Goal: Task Accomplishment & Management: Manage account settings

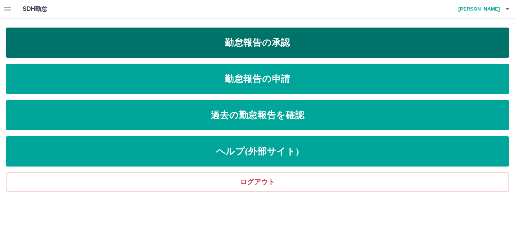
click at [225, 47] on link "勤怠報告の承認" at bounding box center [257, 43] width 503 height 30
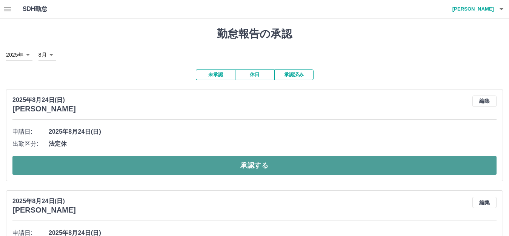
click at [182, 166] on button "承認する" at bounding box center [254, 165] width 484 height 19
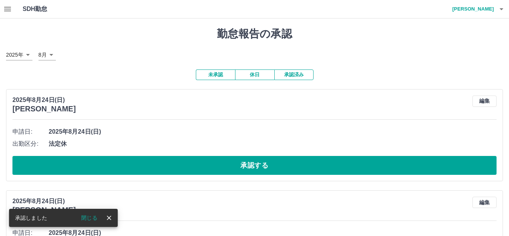
click at [182, 166] on button "承認する" at bounding box center [254, 165] width 484 height 19
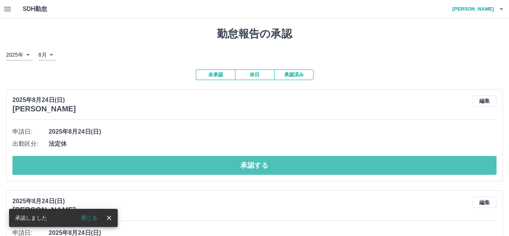
click at [182, 166] on button "承認する" at bounding box center [254, 165] width 484 height 19
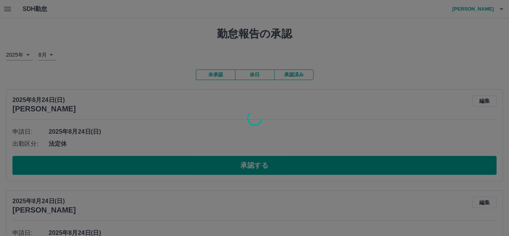
click at [182, 166] on div at bounding box center [254, 118] width 509 height 236
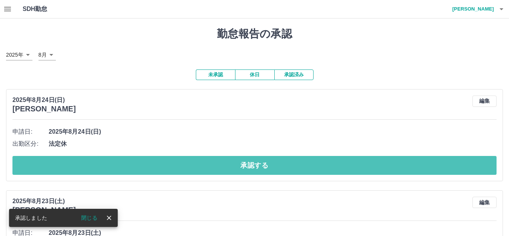
click at [182, 166] on button "承認する" at bounding box center [254, 165] width 484 height 19
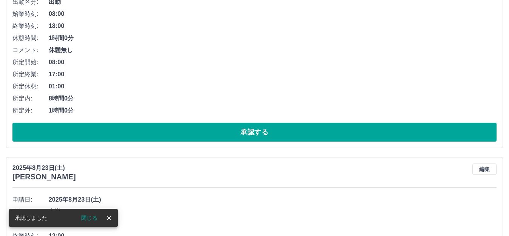
scroll to position [151, 0]
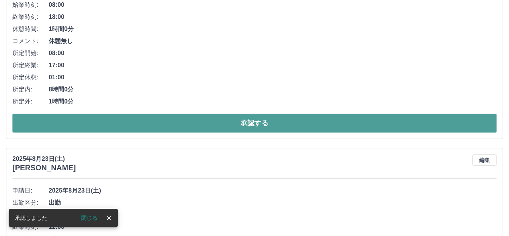
click at [212, 121] on button "承認する" at bounding box center [254, 123] width 484 height 19
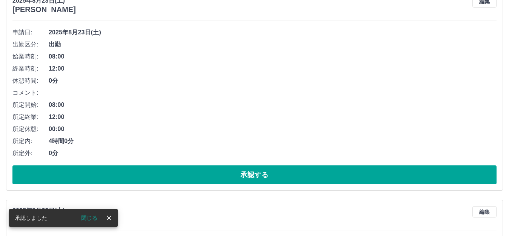
scroll to position [113, 0]
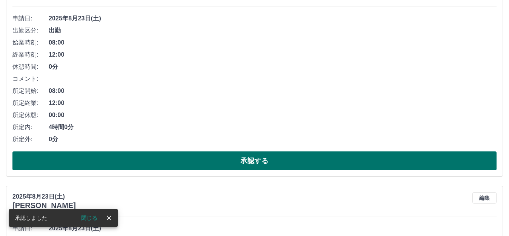
click at [198, 158] on button "承認する" at bounding box center [254, 160] width 484 height 19
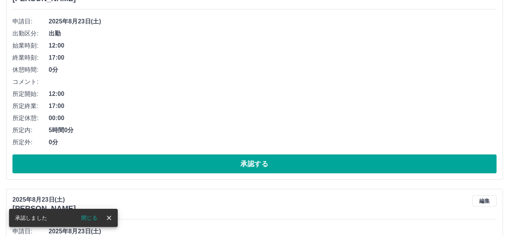
scroll to position [151, 0]
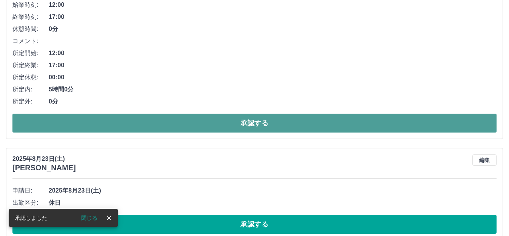
click at [219, 118] on button "承認する" at bounding box center [254, 123] width 484 height 19
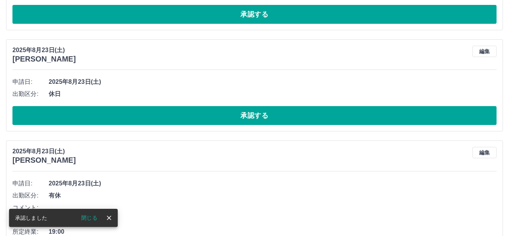
scroll to position [0, 0]
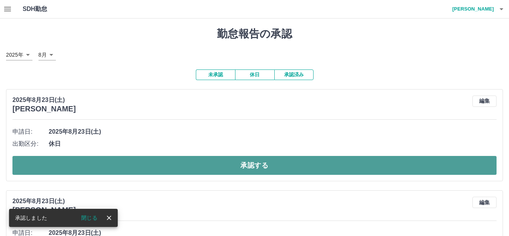
click at [245, 164] on button "承認する" at bounding box center [254, 165] width 484 height 19
click at [289, 166] on button "承認する" at bounding box center [254, 165] width 484 height 19
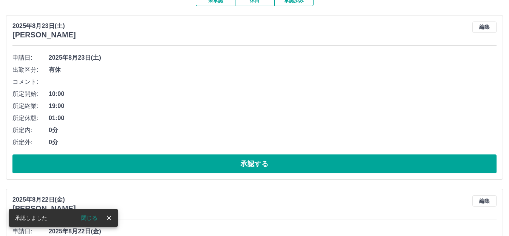
scroll to position [75, 0]
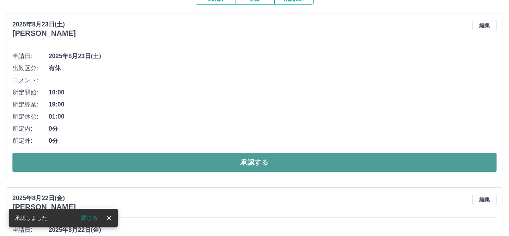
click at [264, 162] on button "承認する" at bounding box center [254, 162] width 484 height 19
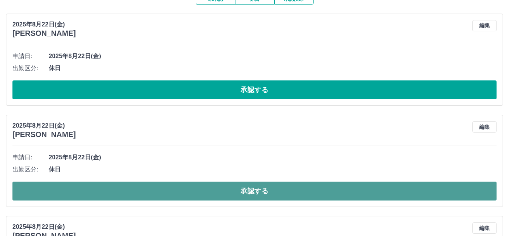
click at [249, 191] on button "承認する" at bounding box center [254, 190] width 484 height 19
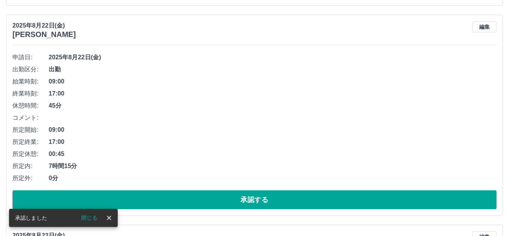
scroll to position [189, 0]
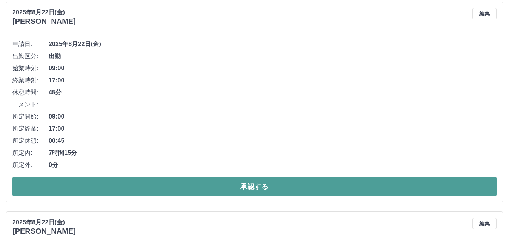
click at [266, 183] on button "承認する" at bounding box center [254, 186] width 484 height 19
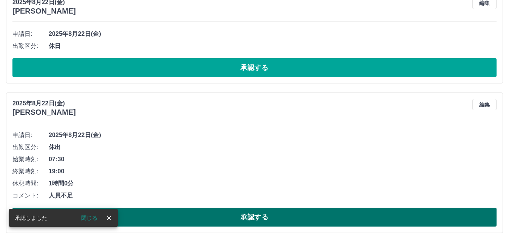
scroll to position [113, 0]
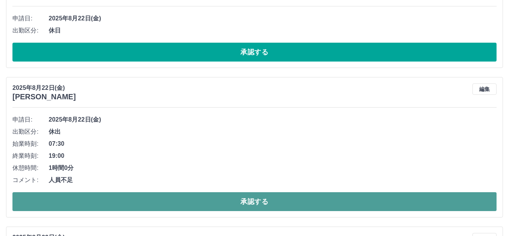
click at [275, 197] on button "承認する" at bounding box center [254, 201] width 484 height 19
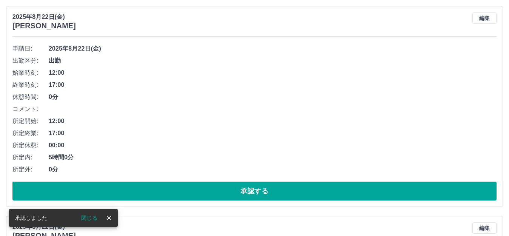
scroll to position [189, 0]
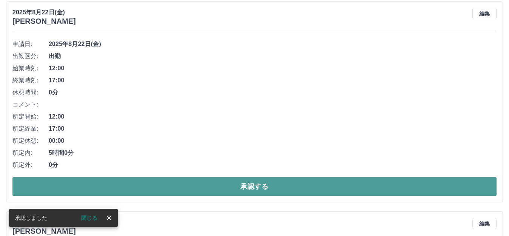
click at [261, 186] on button "承認する" at bounding box center [254, 186] width 484 height 19
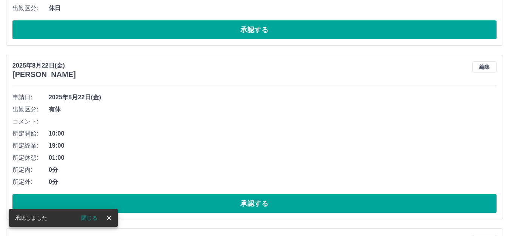
scroll to position [151, 0]
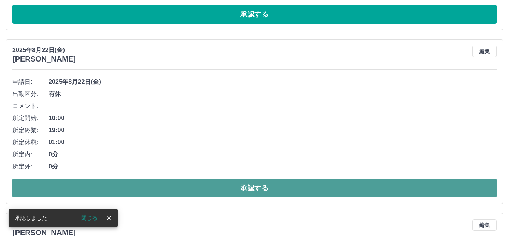
click at [219, 192] on button "承認する" at bounding box center [254, 187] width 484 height 19
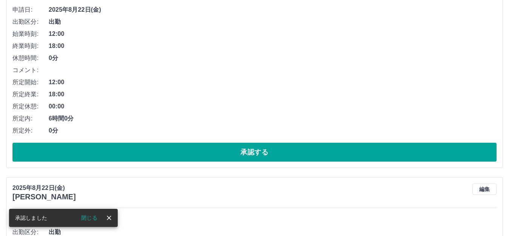
scroll to position [226, 0]
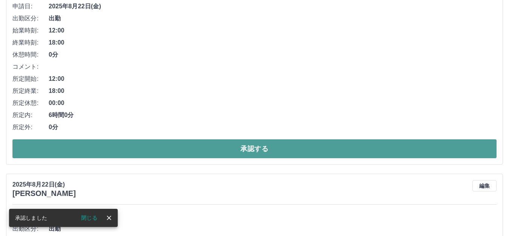
click at [233, 153] on button "承認する" at bounding box center [254, 148] width 484 height 19
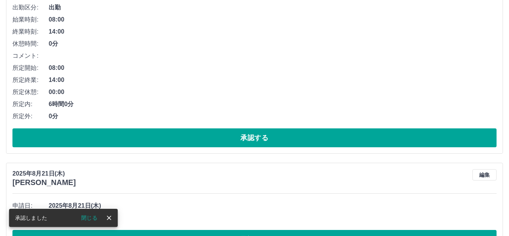
scroll to position [243, 0]
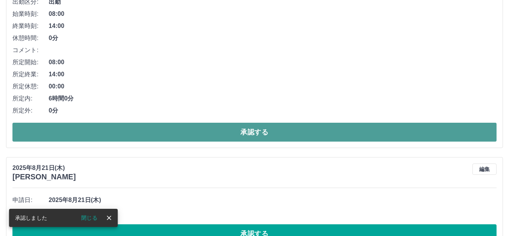
click at [255, 135] on button "承認する" at bounding box center [254, 132] width 484 height 19
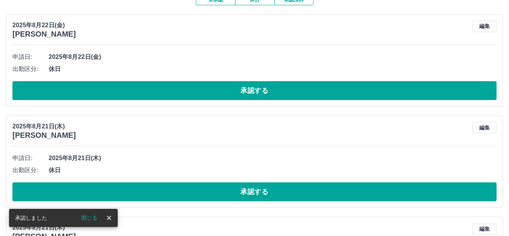
scroll to position [146, 0]
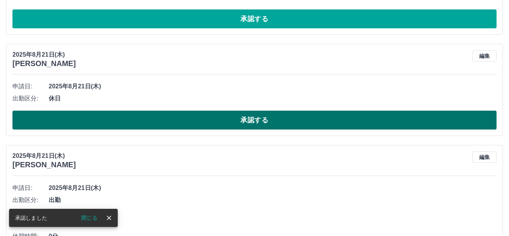
click at [262, 129] on button "承認する" at bounding box center [254, 120] width 484 height 19
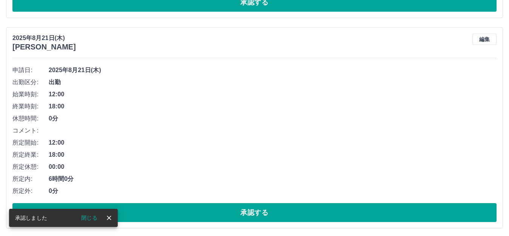
scroll to position [410, 0]
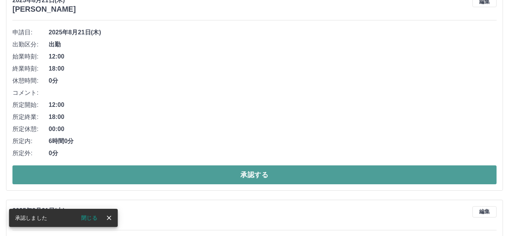
click at [240, 175] on button "承認する" at bounding box center [254, 174] width 484 height 19
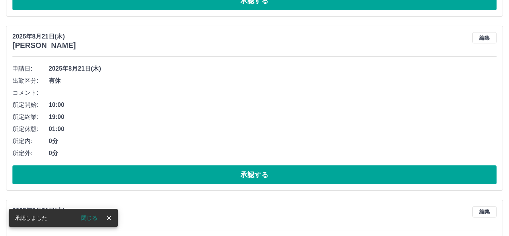
scroll to position [389, 0]
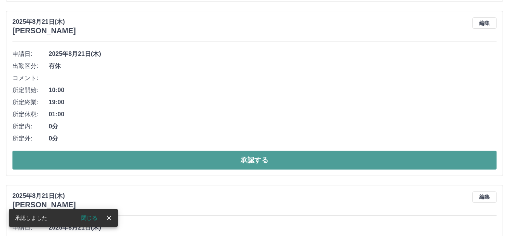
click at [244, 161] on button "承認する" at bounding box center [254, 160] width 484 height 19
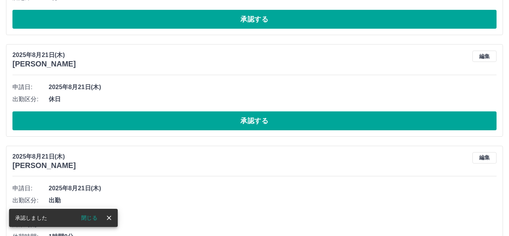
scroll to position [351, 0]
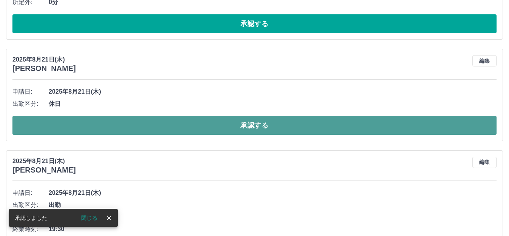
click at [244, 128] on button "承認する" at bounding box center [254, 125] width 484 height 19
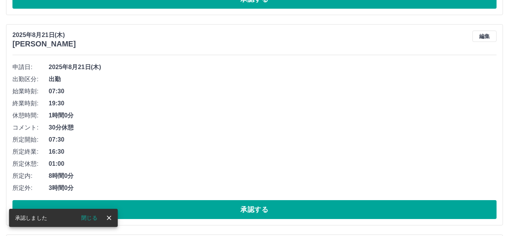
scroll to position [389, 0]
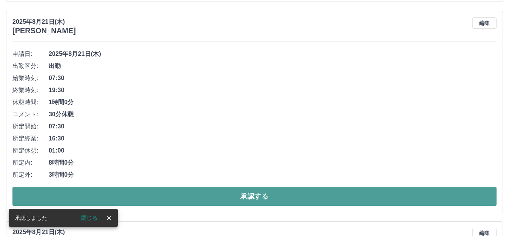
click at [207, 197] on button "承認する" at bounding box center [254, 196] width 484 height 19
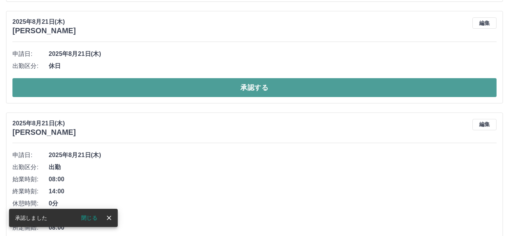
click at [213, 86] on button "承認する" at bounding box center [254, 87] width 484 height 19
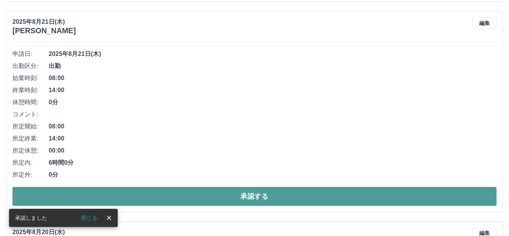
click at [217, 190] on button "承認する" at bounding box center [254, 196] width 484 height 19
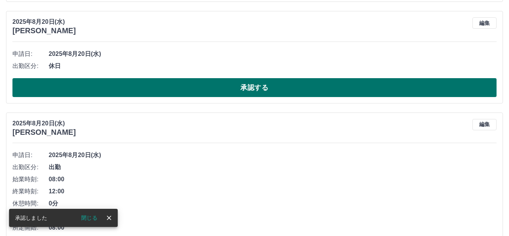
click at [246, 94] on button "承認する" at bounding box center [254, 87] width 484 height 19
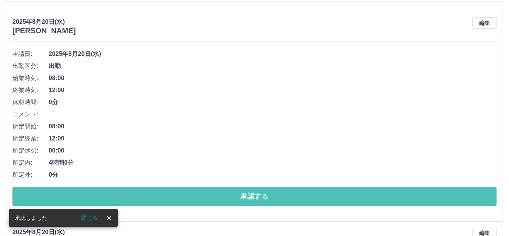
click at [181, 201] on button "承認する" at bounding box center [254, 196] width 484 height 19
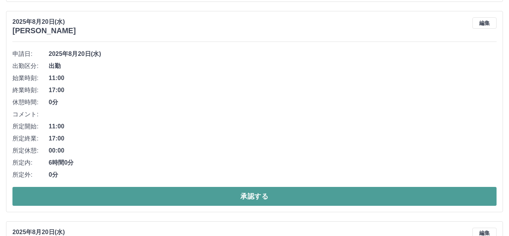
click at [232, 201] on button "承認する" at bounding box center [254, 196] width 484 height 19
click at [237, 197] on button "承認する" at bounding box center [254, 196] width 484 height 19
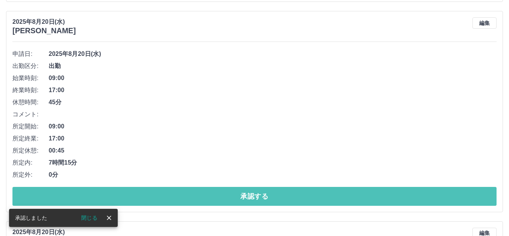
click at [241, 194] on button "承認する" at bounding box center [254, 196] width 484 height 19
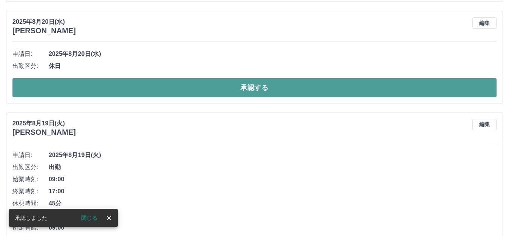
click at [245, 93] on button "承認する" at bounding box center [254, 87] width 484 height 19
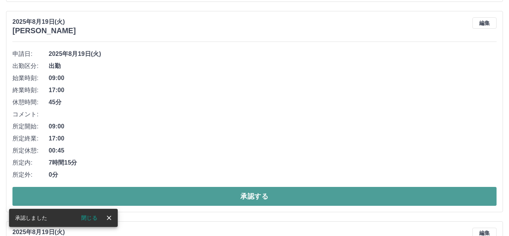
click at [257, 189] on button "承認する" at bounding box center [254, 196] width 484 height 19
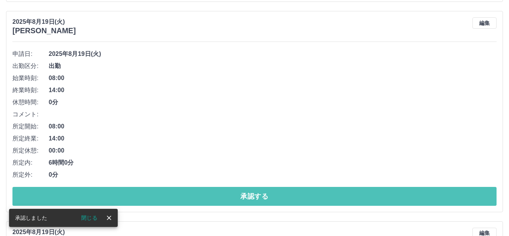
click at [255, 188] on button "承認する" at bounding box center [254, 196] width 484 height 19
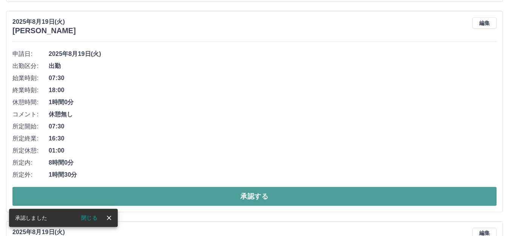
click at [257, 189] on button "承認する" at bounding box center [254, 196] width 484 height 19
click at [257, 190] on button "承認する" at bounding box center [254, 196] width 484 height 19
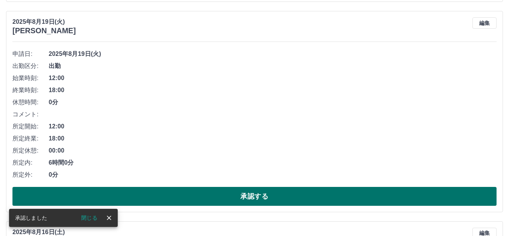
click at [253, 193] on button "承認する" at bounding box center [254, 196] width 484 height 19
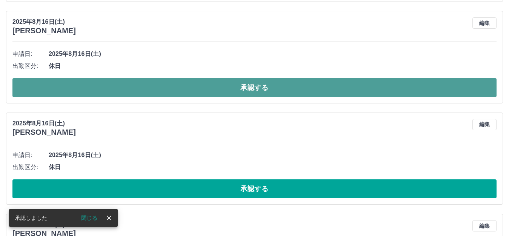
click at [258, 88] on button "承認する" at bounding box center [254, 87] width 484 height 19
click at [244, 80] on button "承認する" at bounding box center [254, 87] width 484 height 19
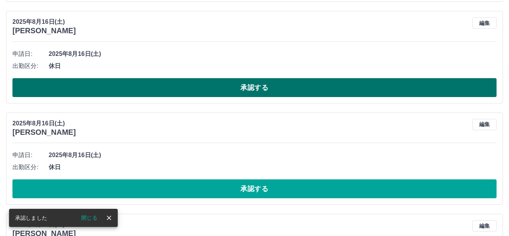
click at [243, 94] on button "承認する" at bounding box center [254, 87] width 484 height 19
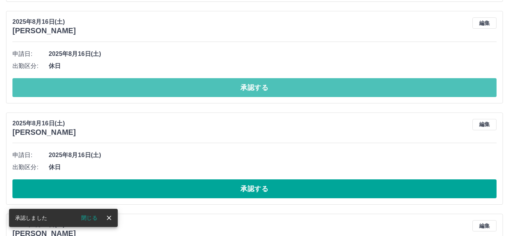
click at [246, 92] on button "承認する" at bounding box center [254, 87] width 484 height 19
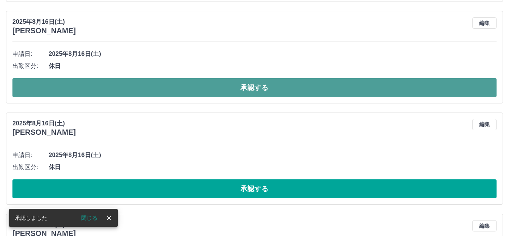
click at [235, 89] on button "承認する" at bounding box center [254, 87] width 484 height 19
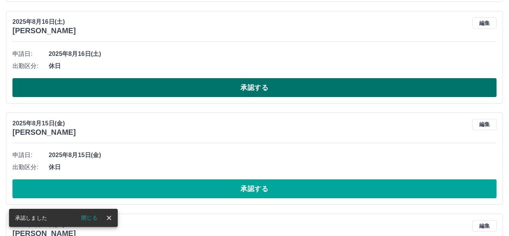
click at [200, 86] on button "承認する" at bounding box center [254, 87] width 484 height 19
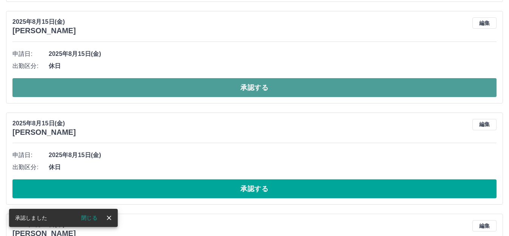
click at [207, 85] on button "承認する" at bounding box center [254, 87] width 484 height 19
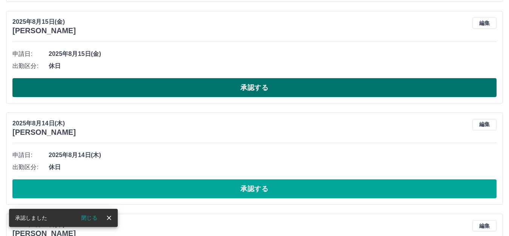
click at [206, 86] on button "承認する" at bounding box center [254, 87] width 484 height 19
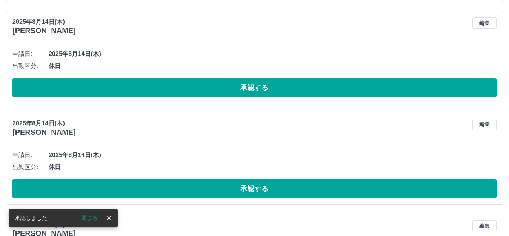
click at [206, 86] on button "承認する" at bounding box center [254, 87] width 484 height 19
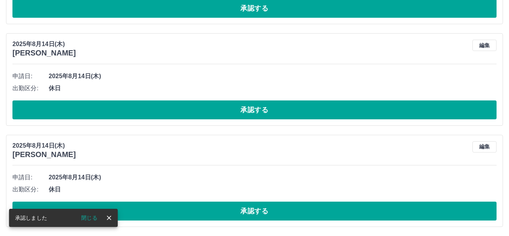
scroll to position [367, 0]
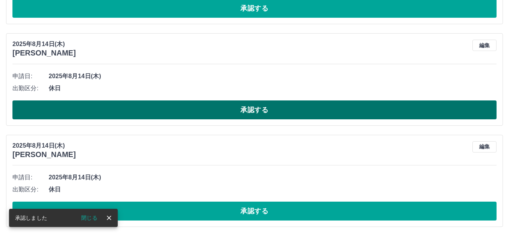
click at [197, 104] on button "承認する" at bounding box center [254, 109] width 484 height 19
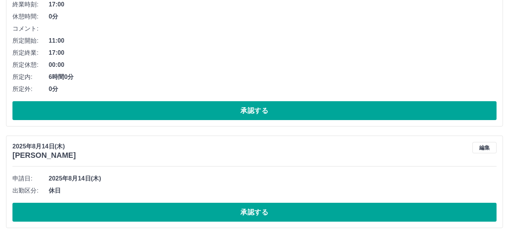
scroll to position [266, 0]
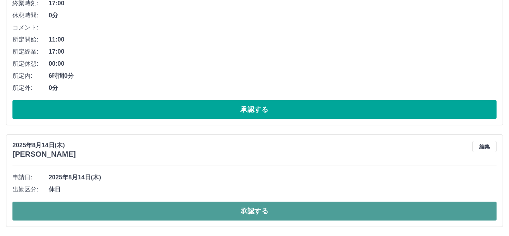
click at [234, 210] on button "承認する" at bounding box center [254, 210] width 484 height 19
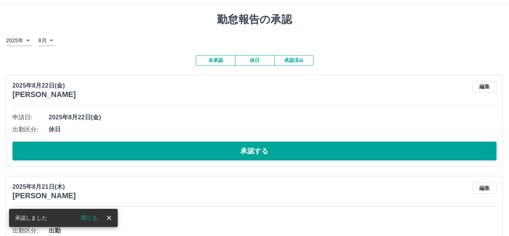
scroll to position [14, 0]
